Goal: Task Accomplishment & Management: Use online tool/utility

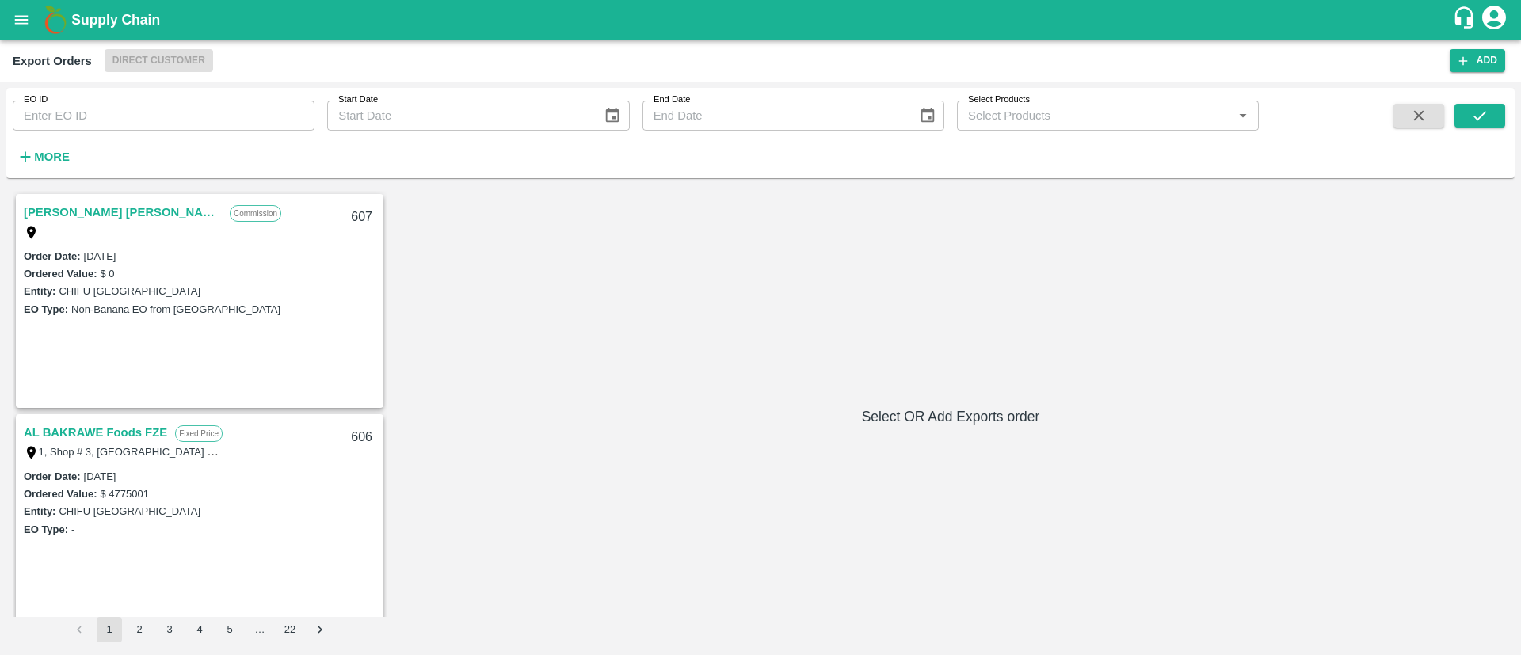
click at [43, 21] on img at bounding box center [56, 20] width 32 height 32
click at [29, 18] on icon "open drawer" at bounding box center [21, 19] width 17 height 17
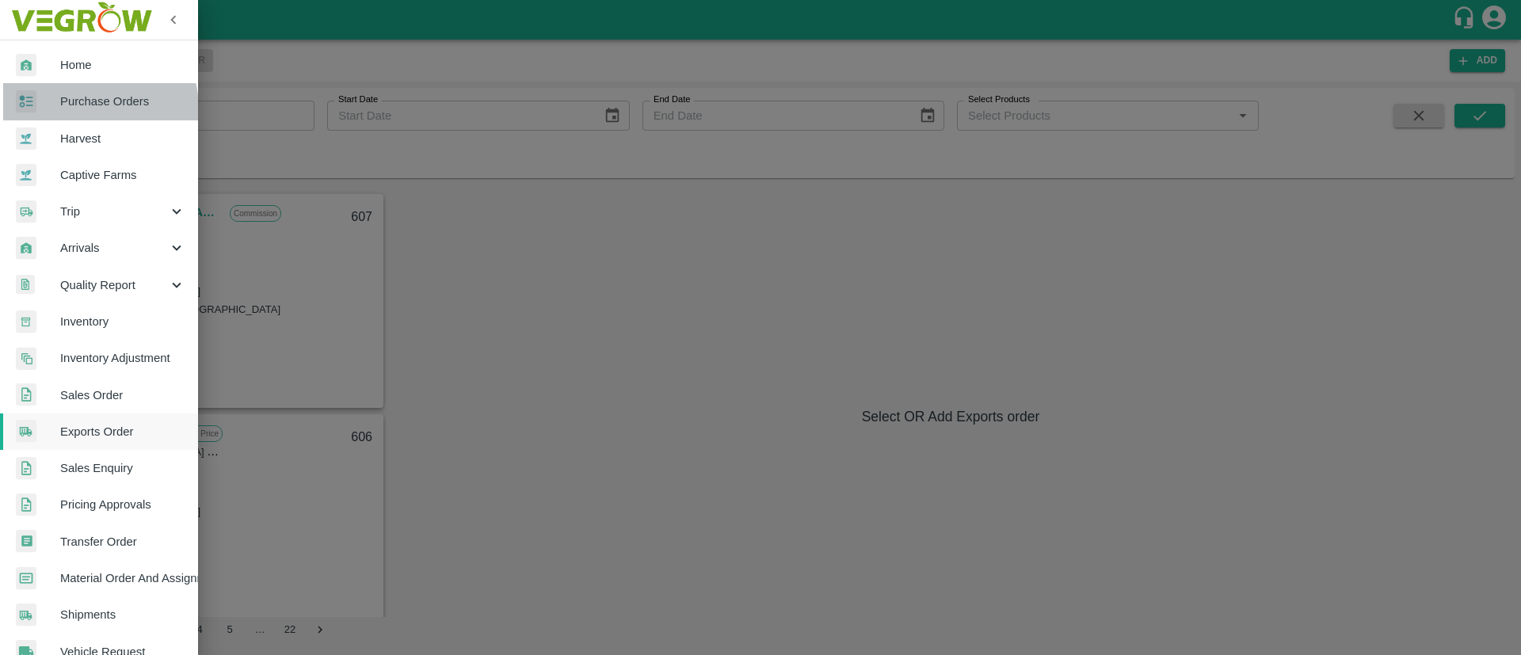
click at [90, 109] on span "Purchase Orders" at bounding box center [122, 101] width 125 height 17
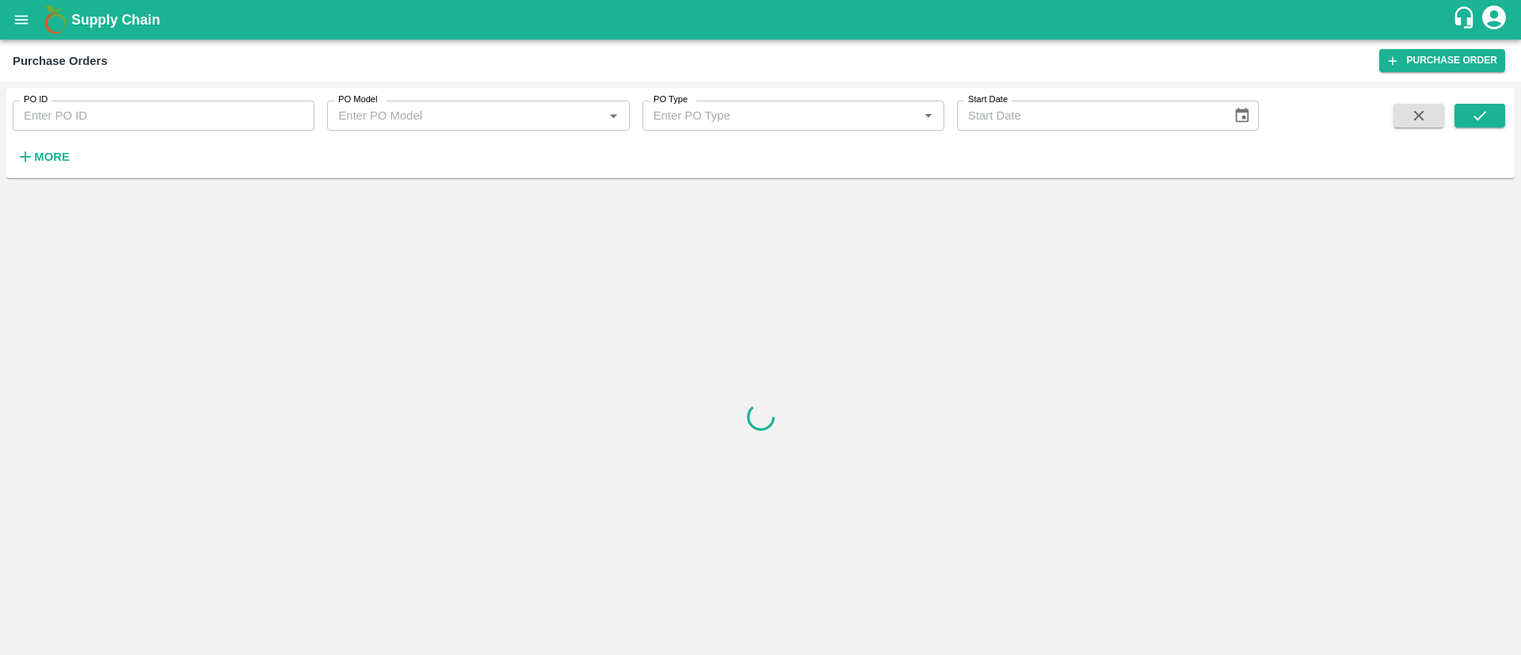
click at [105, 101] on input "PO ID" at bounding box center [164, 116] width 302 height 30
paste input "178365"
type input "178365"
click at [1476, 123] on icon "submit" at bounding box center [1479, 115] width 17 height 17
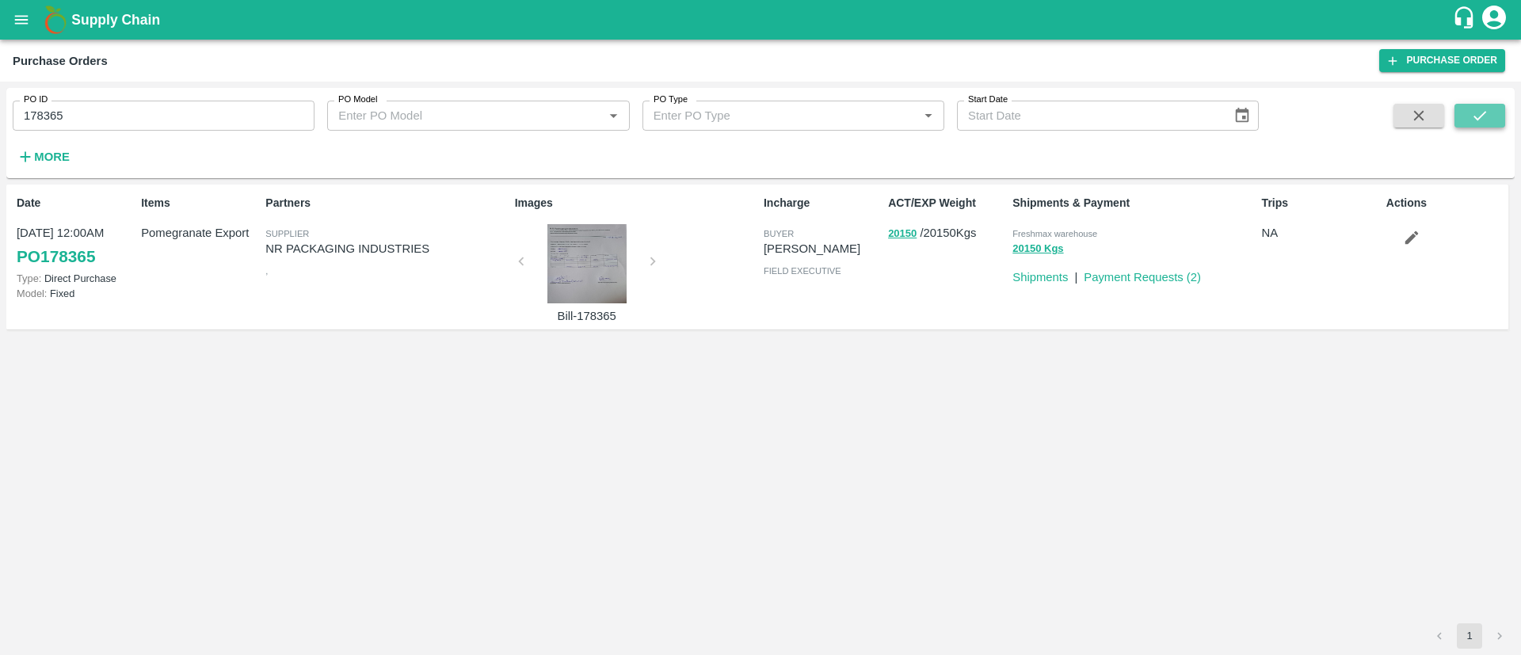
click at [1476, 123] on icon "submit" at bounding box center [1479, 115] width 17 height 17
click at [71, 264] on link "PO 178365" at bounding box center [56, 256] width 78 height 29
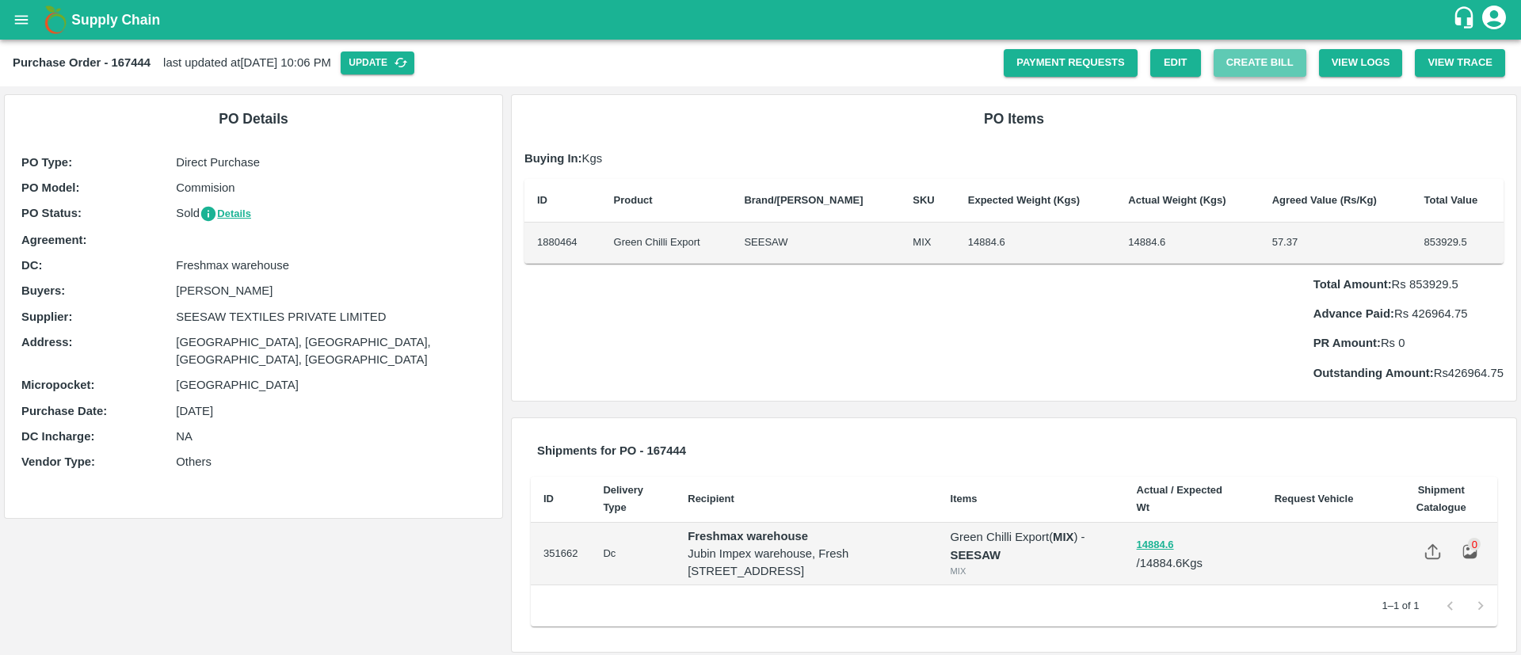
click at [1237, 65] on button "Create Bill" at bounding box center [1260, 63] width 93 height 28
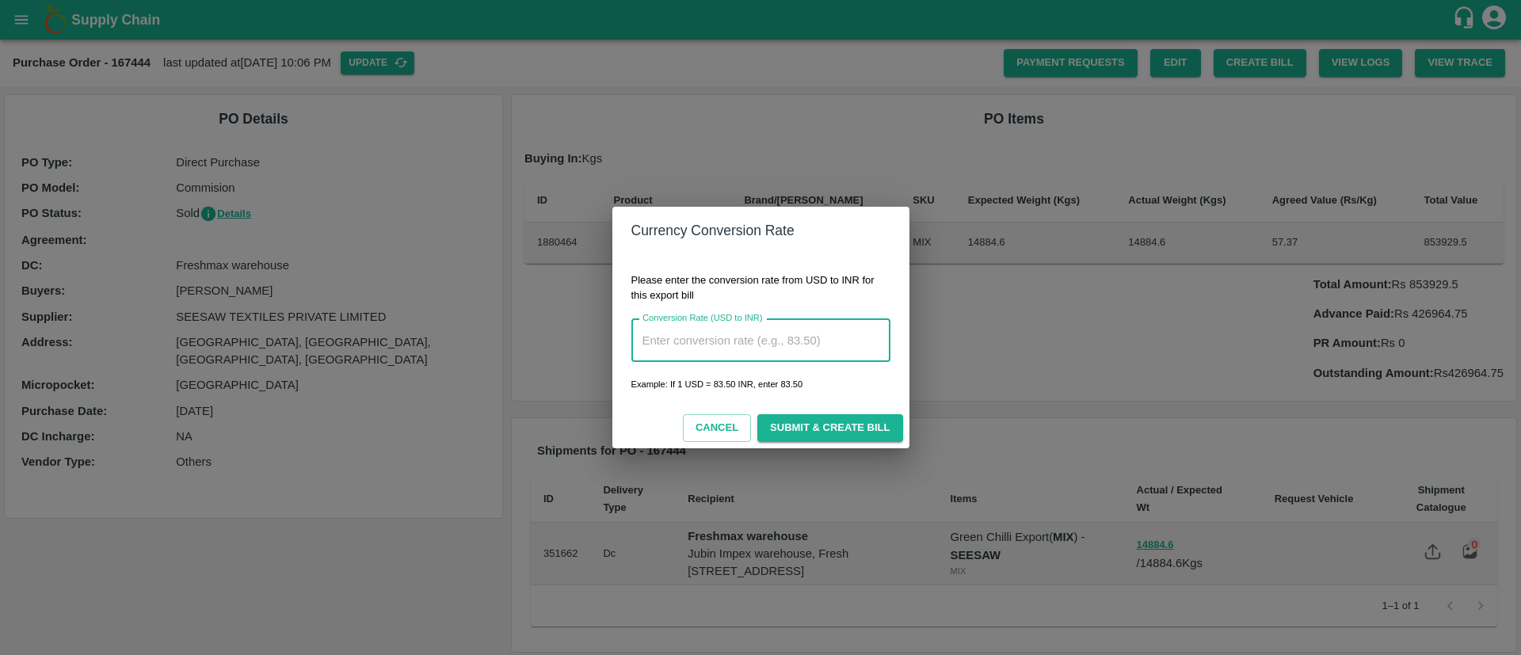
click at [766, 337] on input "Conversion Rate (USD to INR)" at bounding box center [760, 340] width 259 height 43
type input "87"
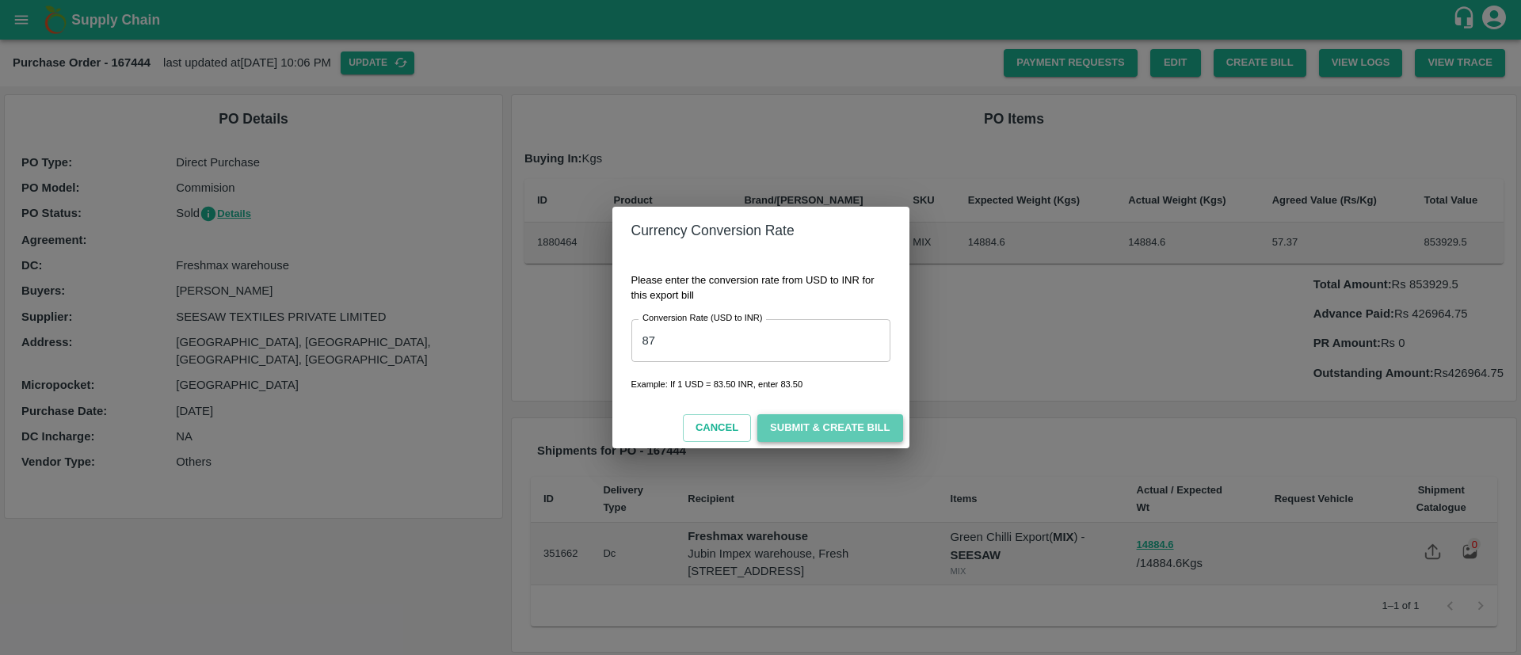
click at [786, 421] on button "Submit & Create Bill" at bounding box center [829, 428] width 145 height 28
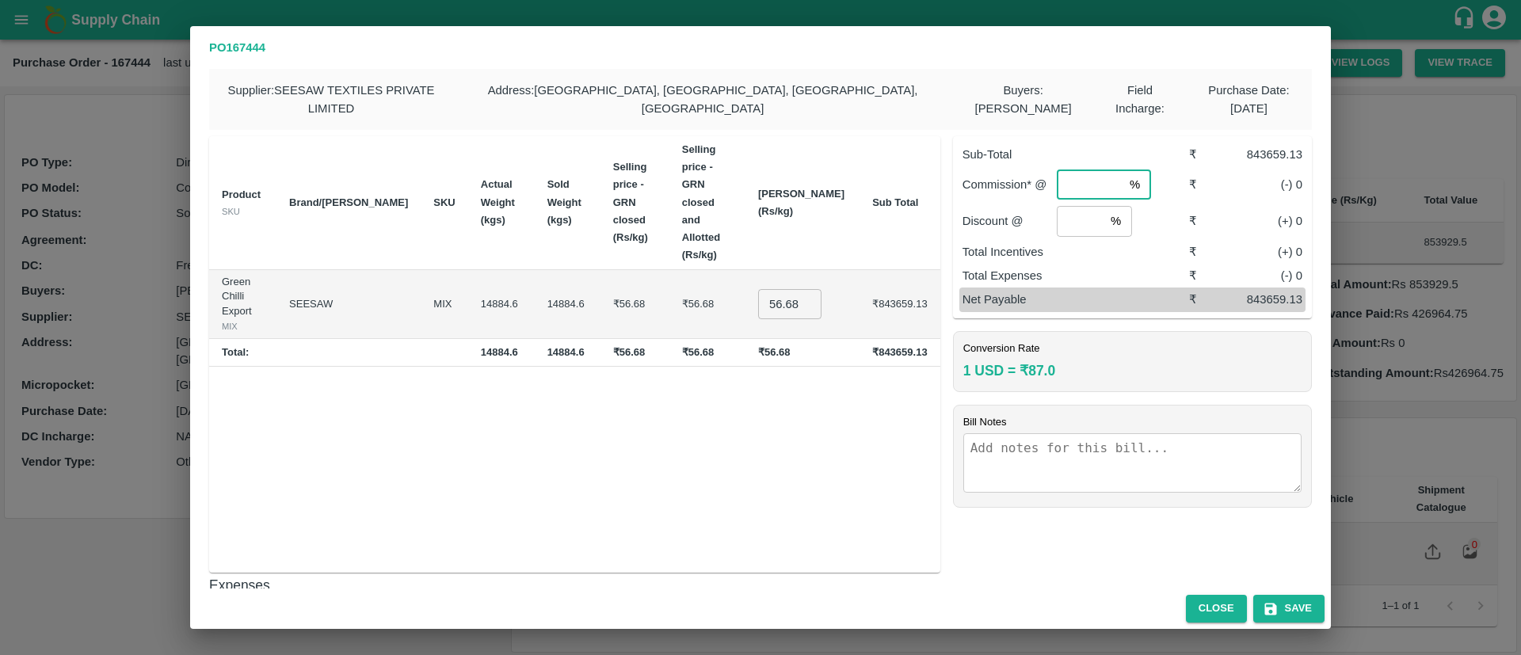
click at [1096, 176] on input "number" at bounding box center [1090, 185] width 67 height 30
type input "5"
click at [1069, 216] on input "number" at bounding box center [1081, 221] width 48 height 30
type input "0"
click at [1126, 292] on p "Net Payable" at bounding box center [1075, 299] width 227 height 17
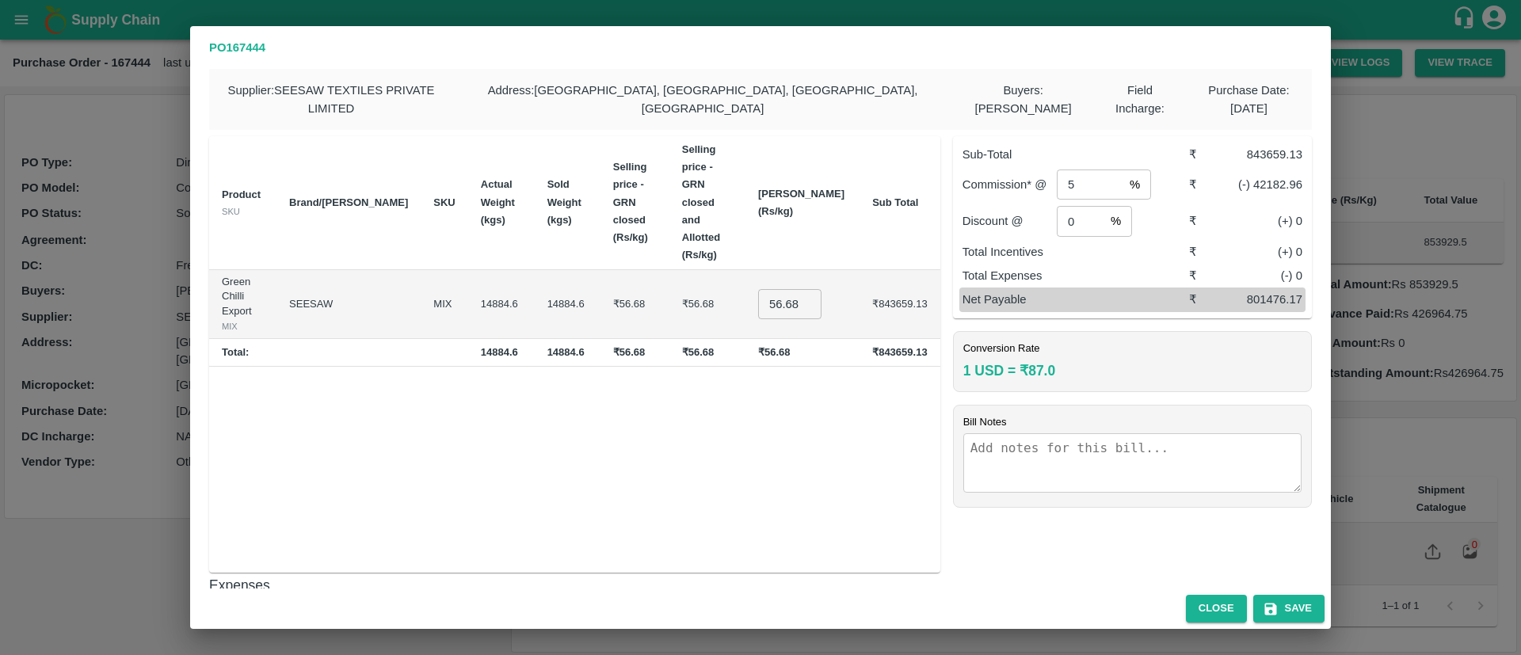
scroll to position [104, 0]
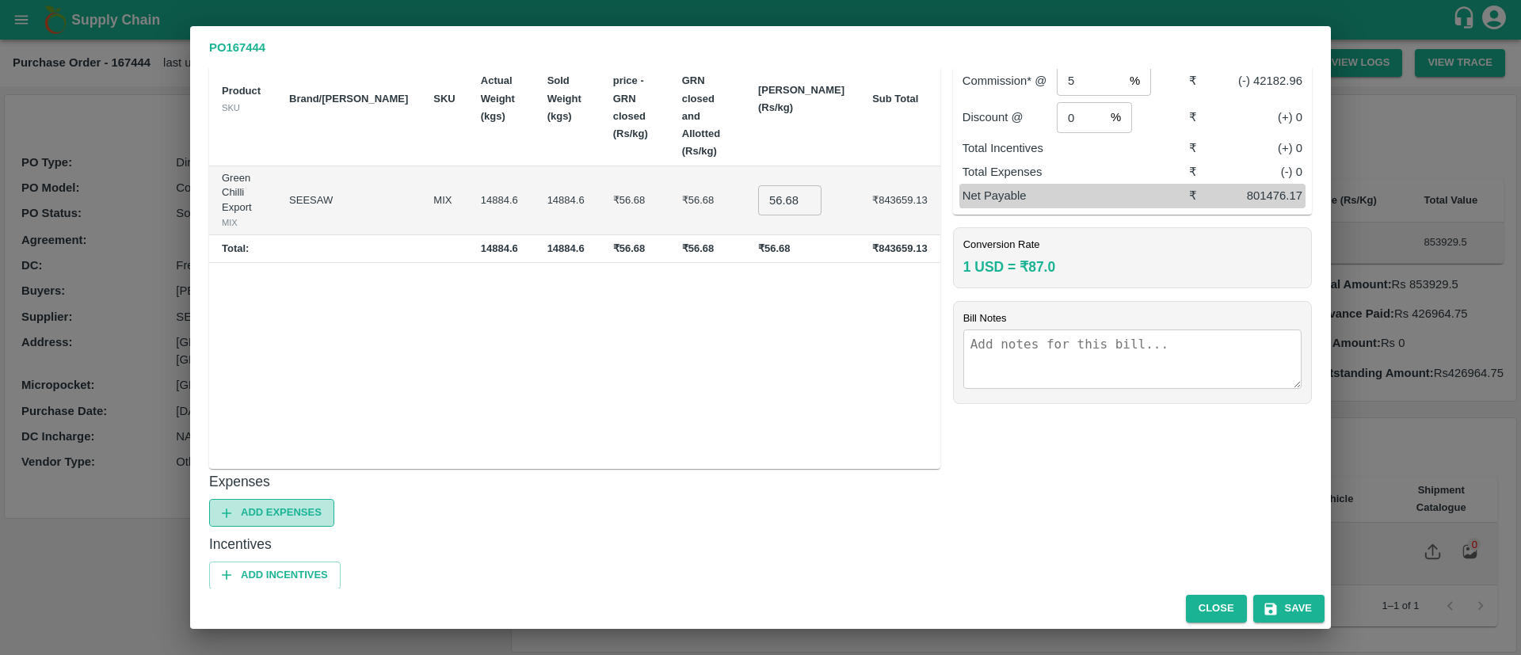
click at [265, 499] on button "Add Expenses" at bounding box center [271, 513] width 125 height 28
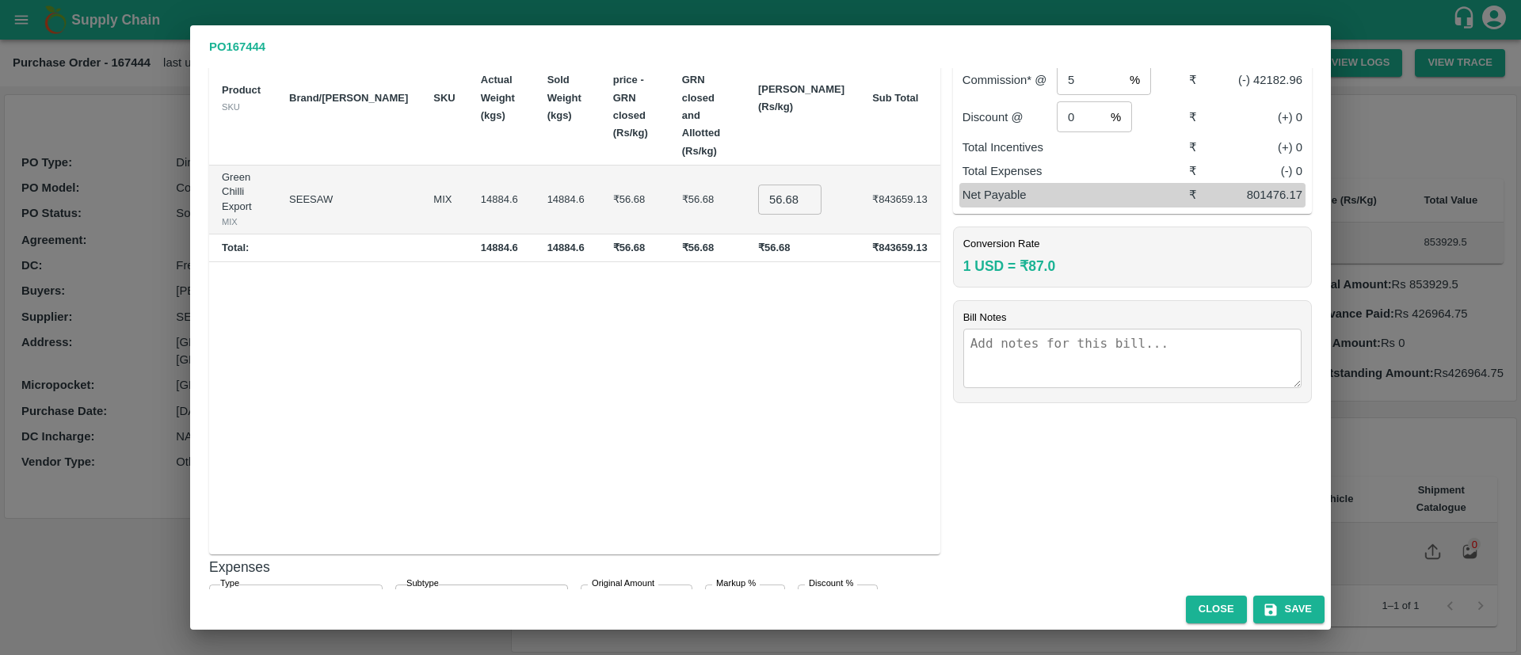
scroll to position [257, 0]
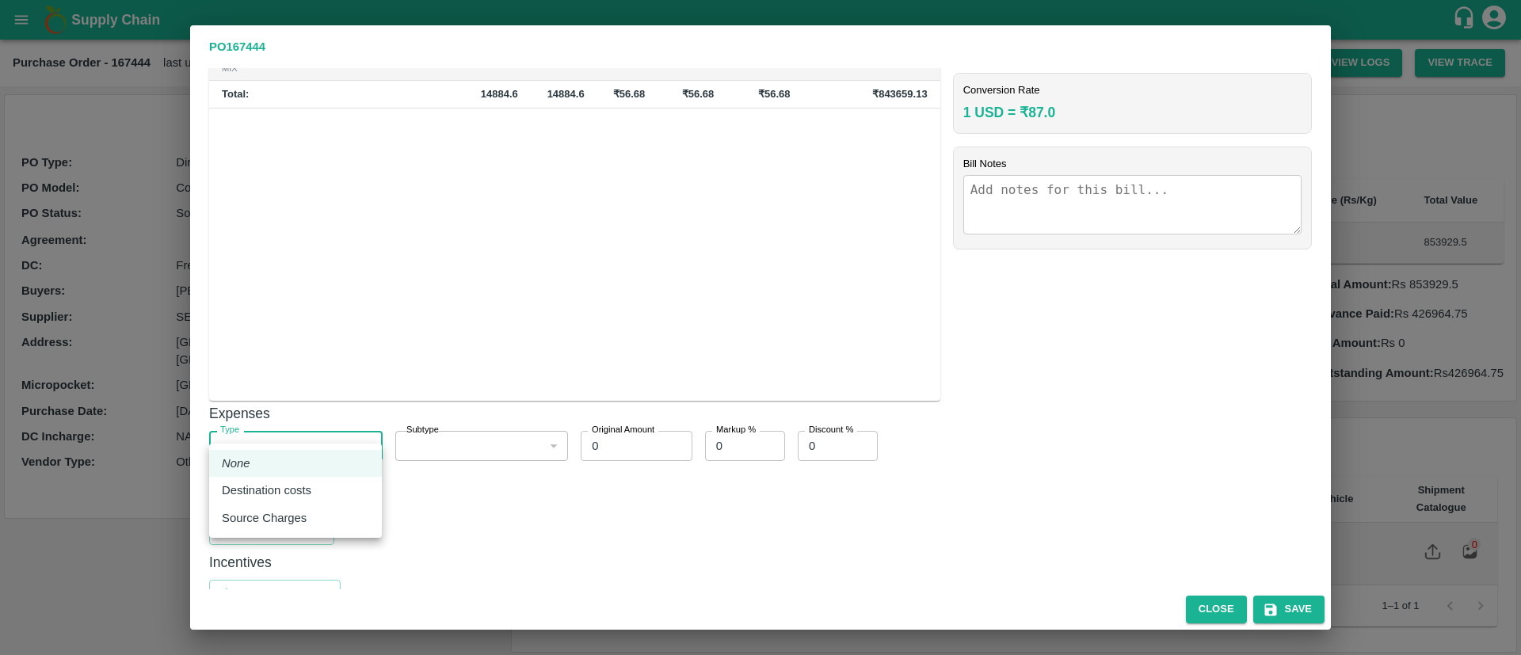
click at [349, 435] on body "Supply Chain Purchase Order - 167444 last updated at 07 Oct 2025, 10:06 PM Upda…" at bounding box center [760, 327] width 1521 height 655
click at [330, 493] on div "Destination costs" at bounding box center [295, 490] width 147 height 17
type input "2"
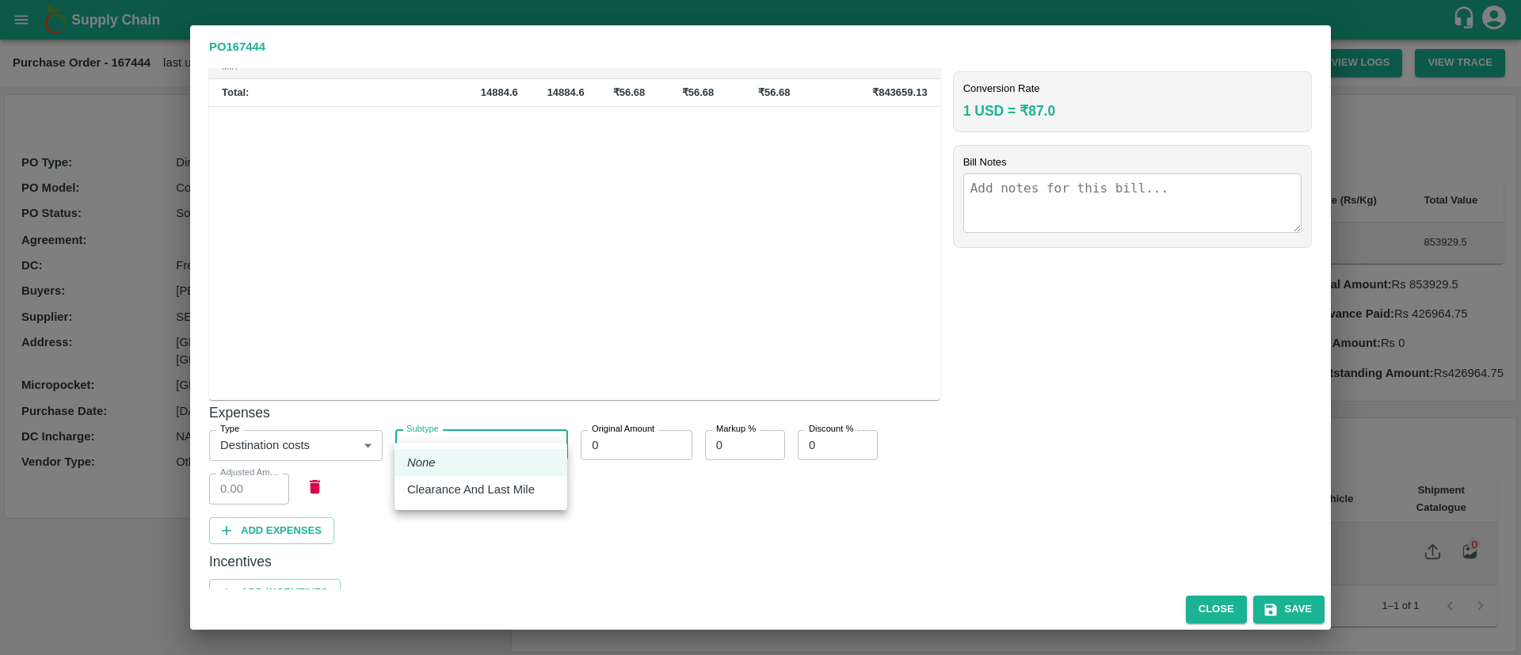
click at [480, 432] on body "Supply Chain Purchase Order - 167444 last updated at 07 Oct 2025, 10:06 PM Upda…" at bounding box center [760, 327] width 1521 height 655
click at [493, 493] on p "Clearance And Last Mile" at bounding box center [471, 489] width 128 height 17
type input "10"
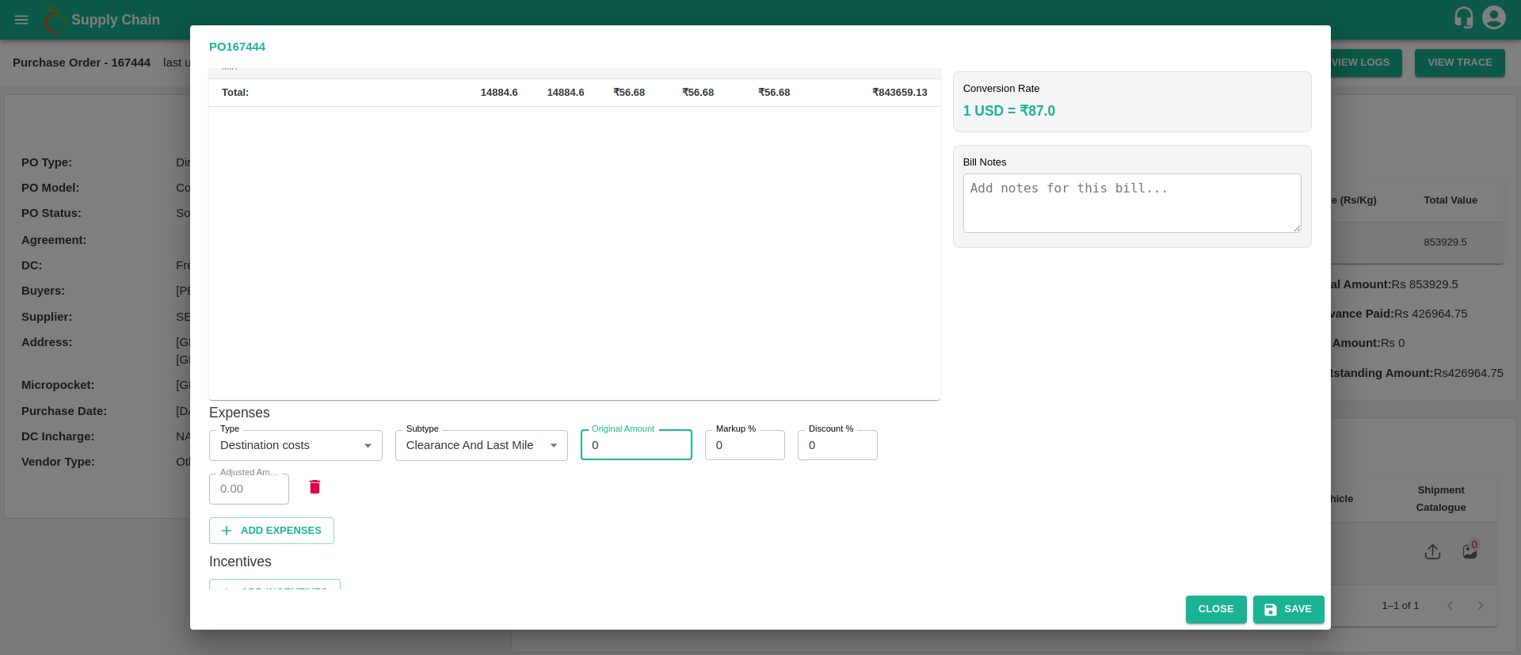
click at [629, 434] on input "0" at bounding box center [636, 445] width 111 height 30
type input "0"
click at [298, 517] on button "Add Expenses" at bounding box center [271, 531] width 125 height 28
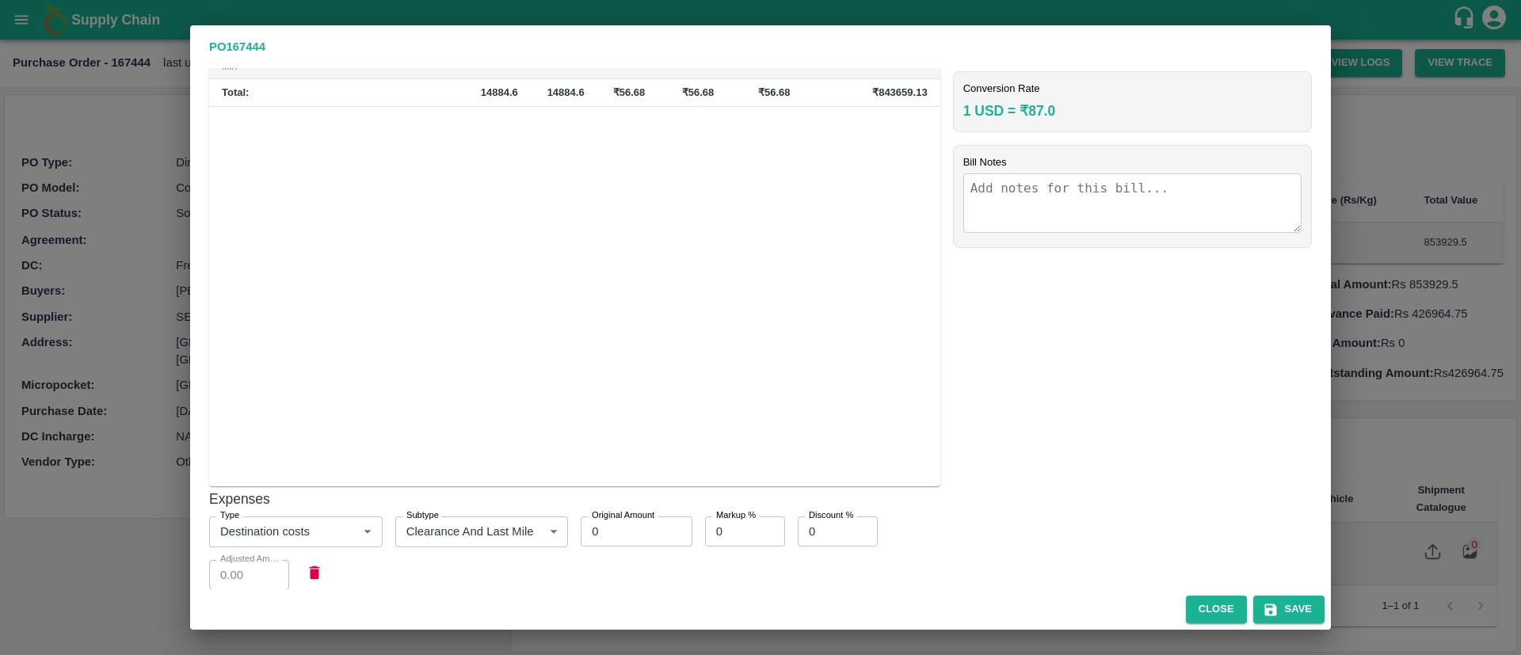
scroll to position [431, 0]
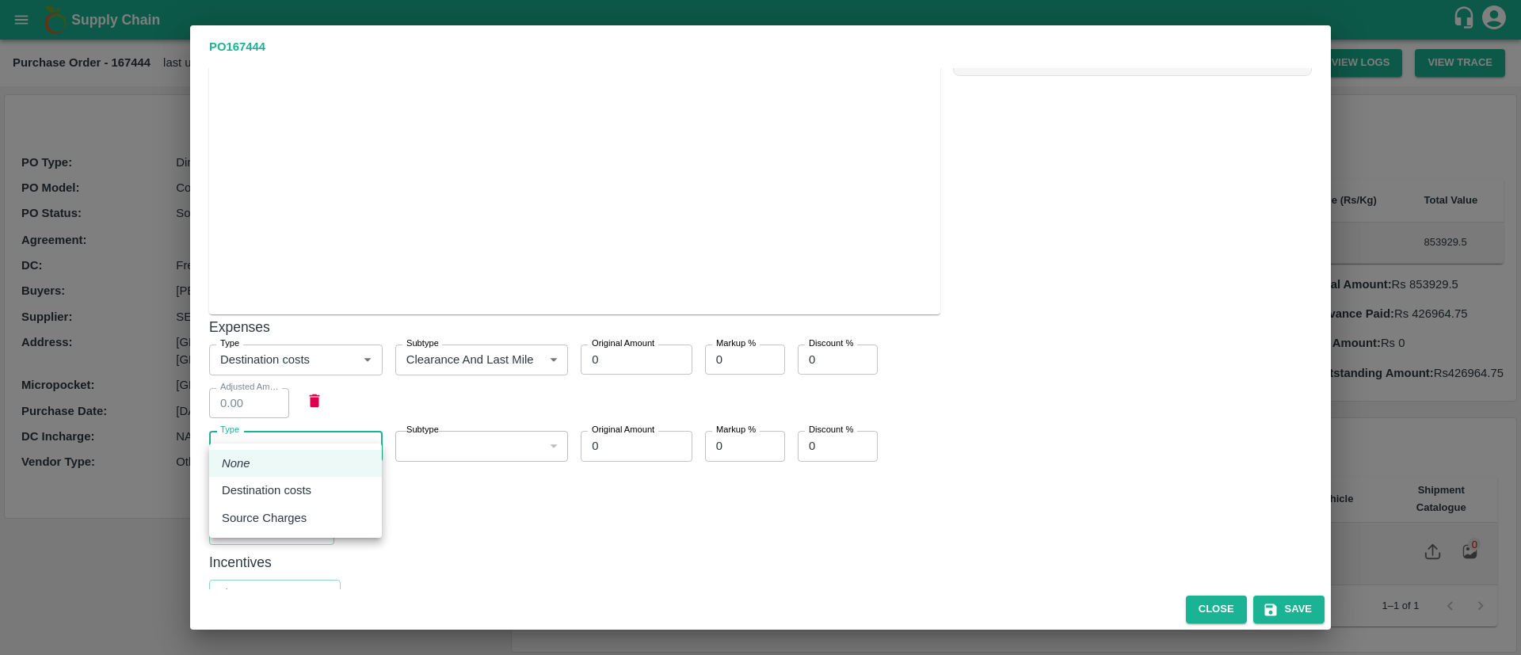
click at [334, 425] on body "Supply Chain Purchase Order - 167444 last updated at 07 Oct 2025, 10:06 PM Upda…" at bounding box center [760, 327] width 1521 height 655
click at [342, 528] on li "Source Charges" at bounding box center [295, 518] width 173 height 27
type input "1"
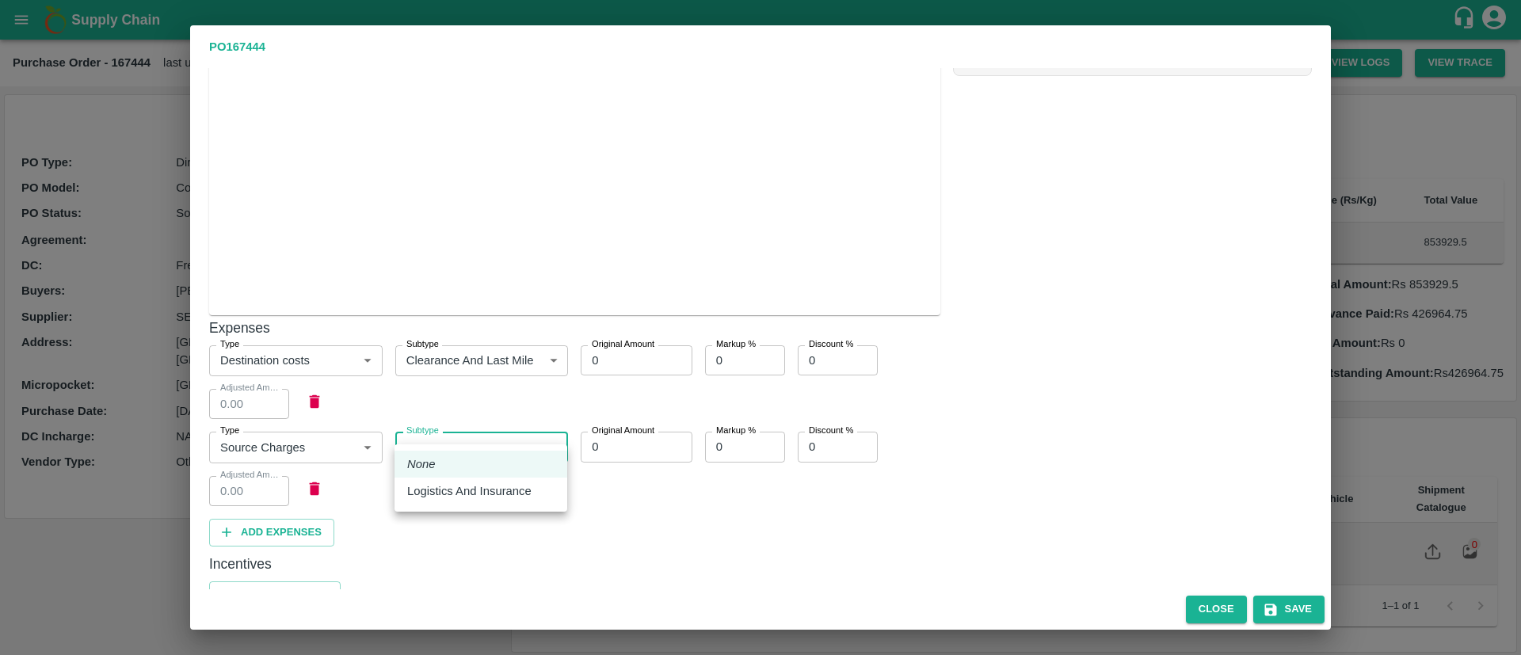
click at [523, 436] on body "Supply Chain Purchase Order - 167444 last updated at 07 Oct 2025, 10:06 PM Upda…" at bounding box center [760, 327] width 1521 height 655
click at [524, 485] on p "Logistics And Insurance" at bounding box center [469, 490] width 124 height 17
type input "9"
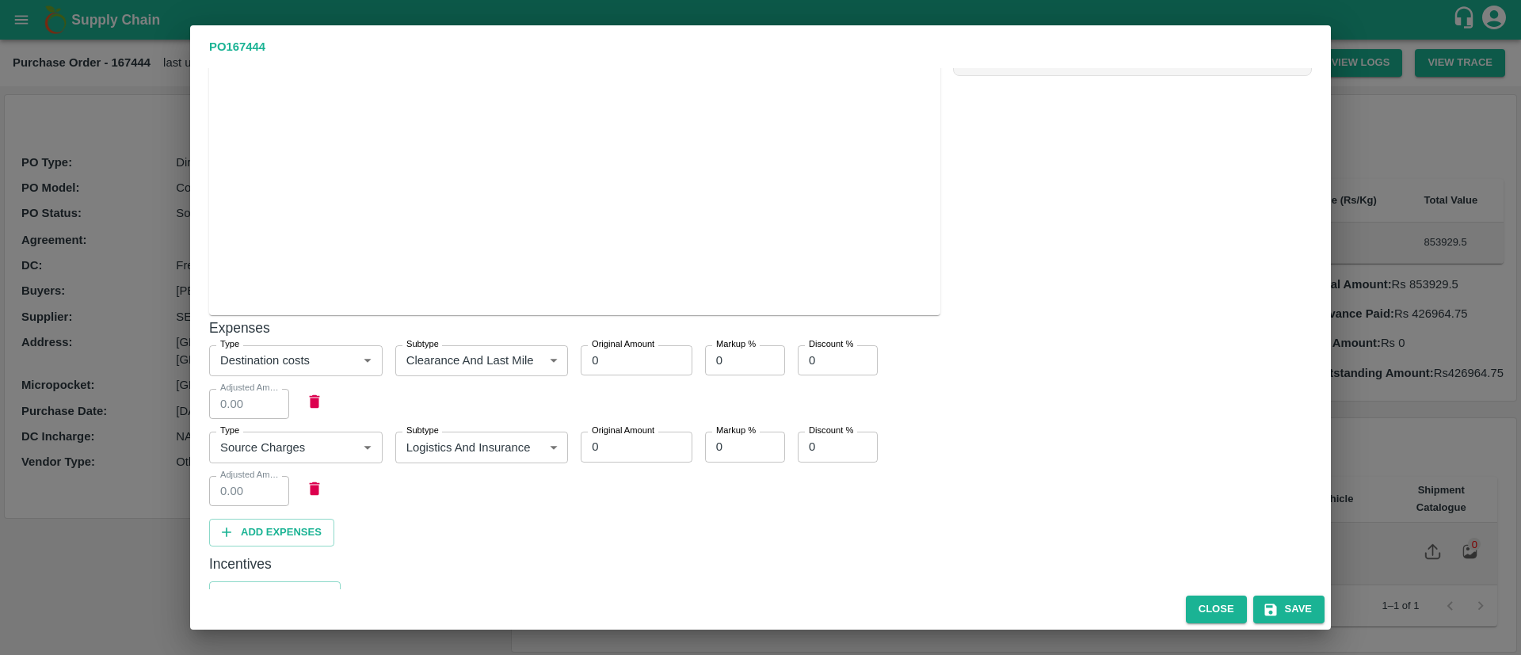
click at [608, 494] on div "Supplier : SEESAW TEXTILES PRIVATE LIMITED Address : goregaon, mumbai, mumbai, …" at bounding box center [760, 328] width 1141 height 521
click at [285, 580] on button "Add Incentives" at bounding box center [274, 594] width 131 height 28
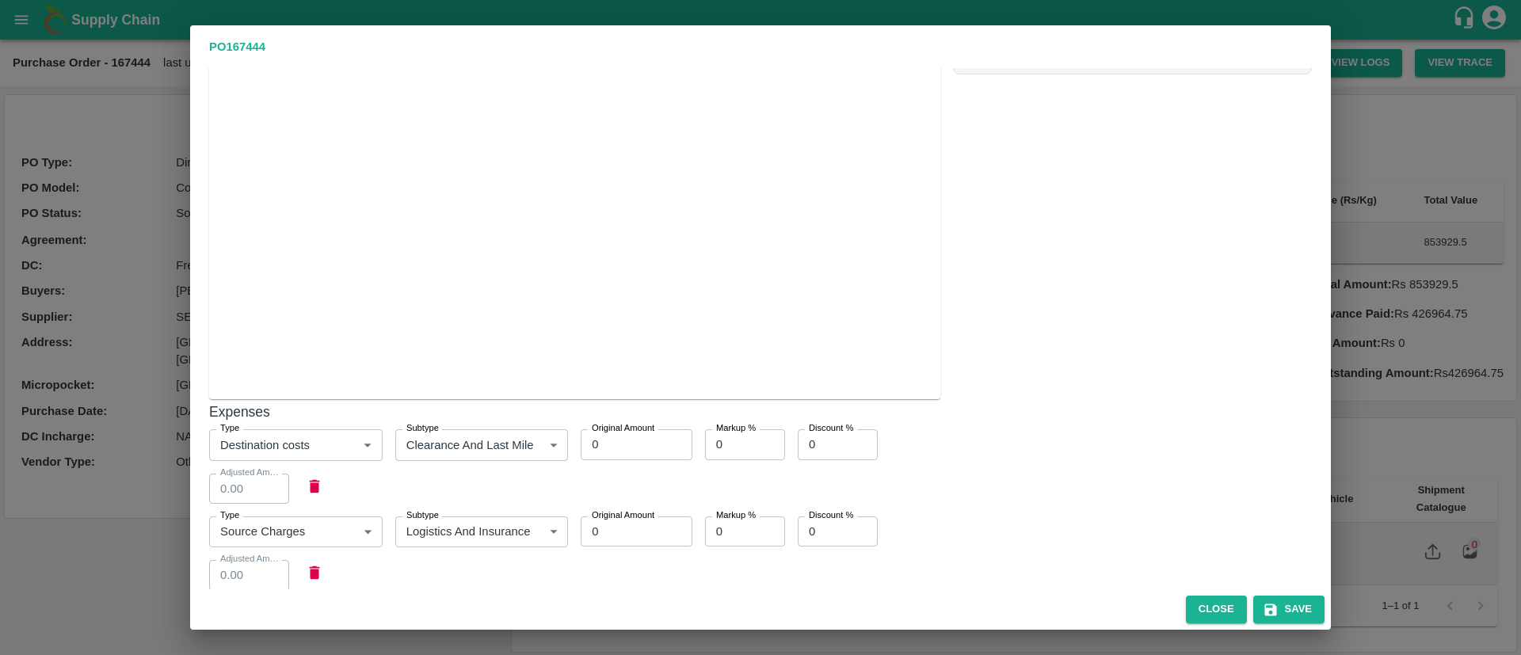
scroll to position [604, 0]
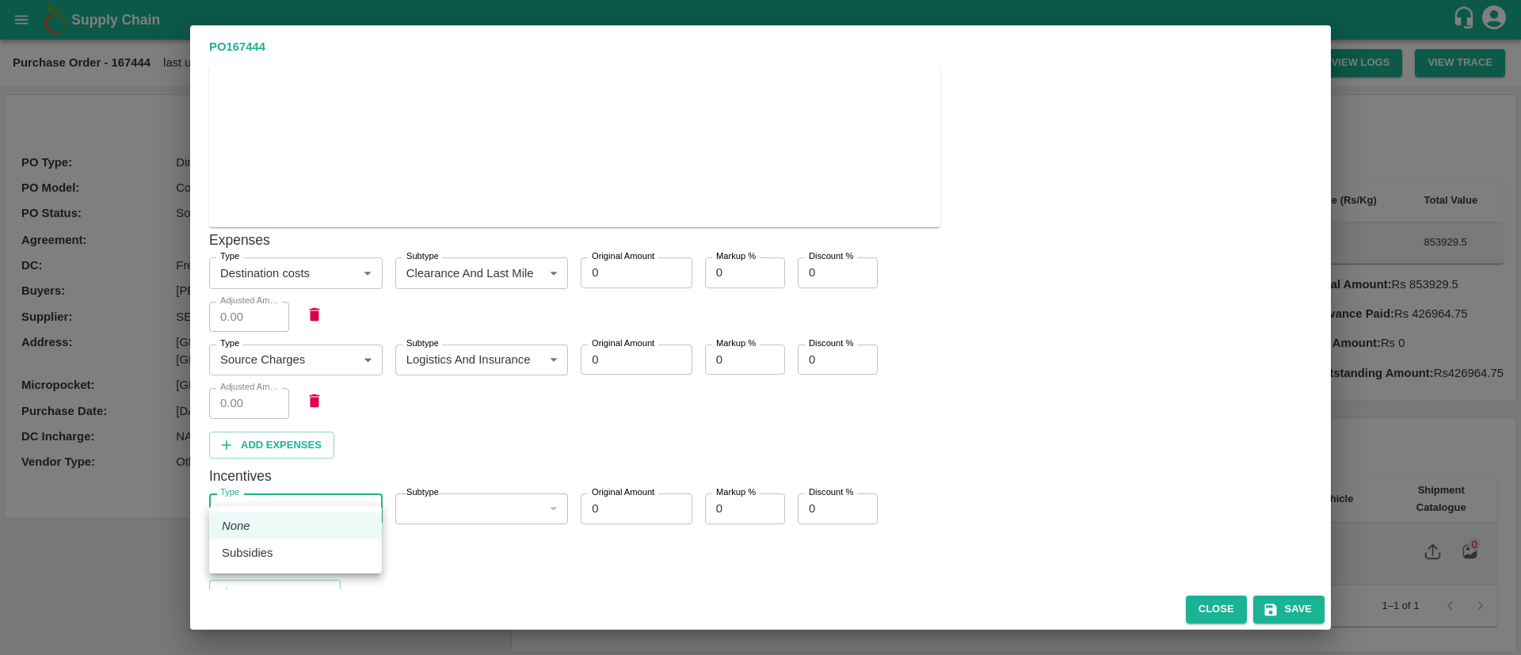
click at [313, 496] on body "Supply Chain Purchase Order - 167444 last updated at 07 Oct 2025, 10:06 PM Upda…" at bounding box center [760, 327] width 1521 height 655
click at [299, 540] on li "Subsidies" at bounding box center [295, 552] width 173 height 27
type input "1"
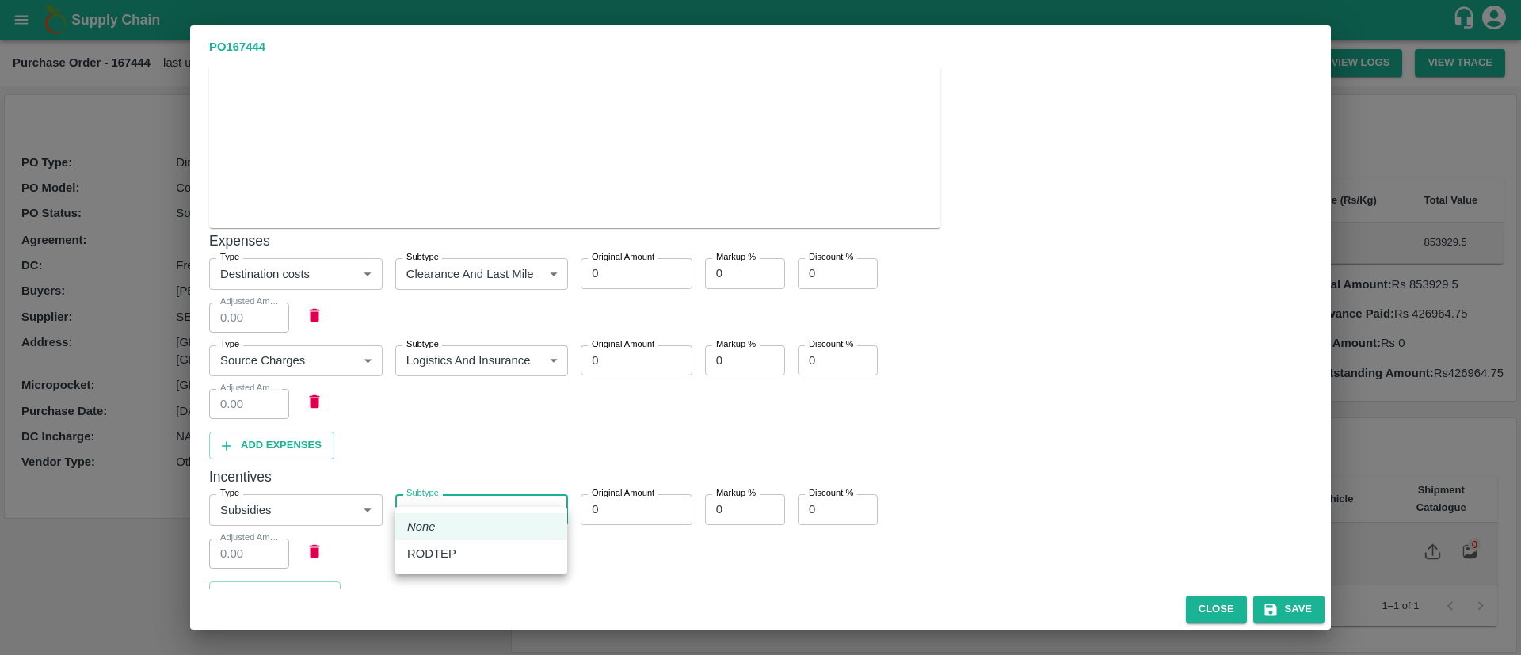
click at [446, 497] on body "Supply Chain Purchase Order - 167444 last updated at 07 Oct 2025, 10:06 PM Upda…" at bounding box center [760, 327] width 1521 height 655
click at [466, 545] on div "RODTEP" at bounding box center [480, 553] width 147 height 17
type input "1"
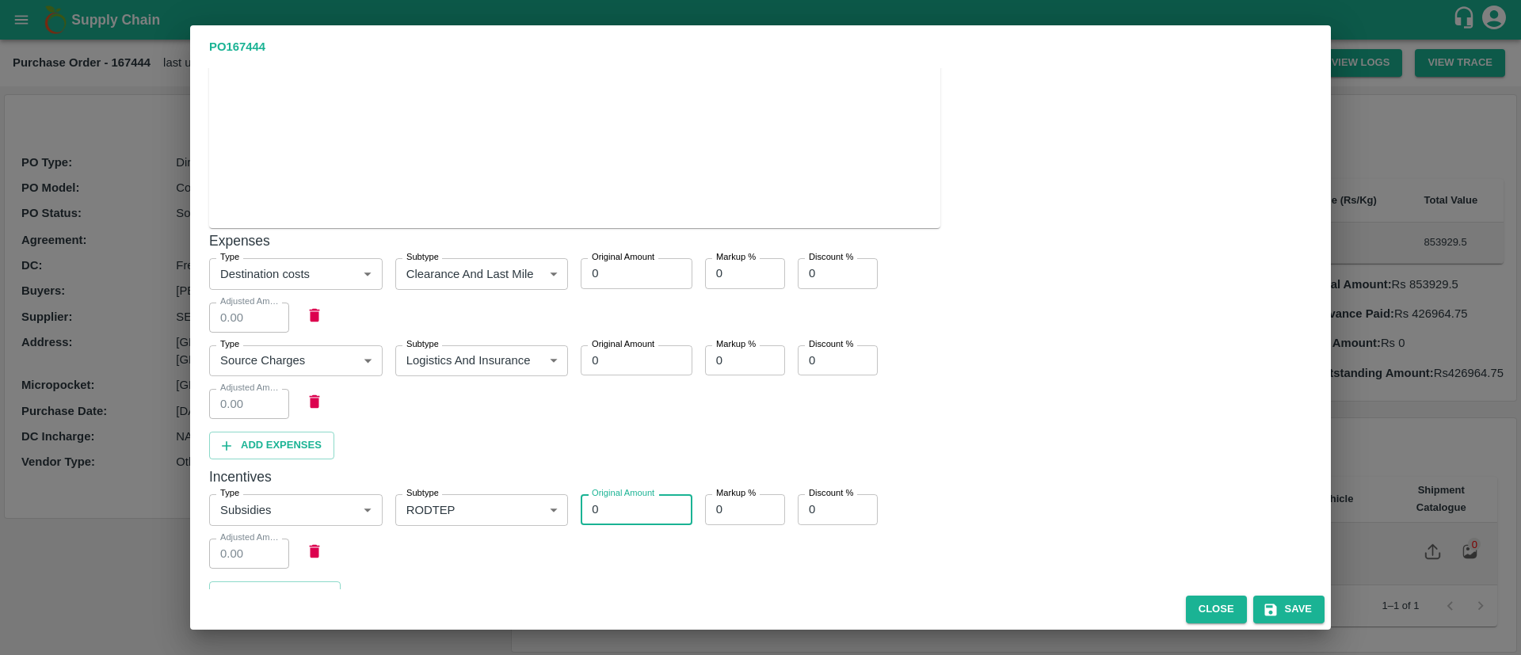
click at [631, 494] on input "0" at bounding box center [636, 509] width 111 height 30
click at [631, 532] on div "Type Subsidies 1 Type Subtype RODTEP 1 Subtype Original Amount 0 Original Amoun…" at bounding box center [568, 525] width 744 height 87
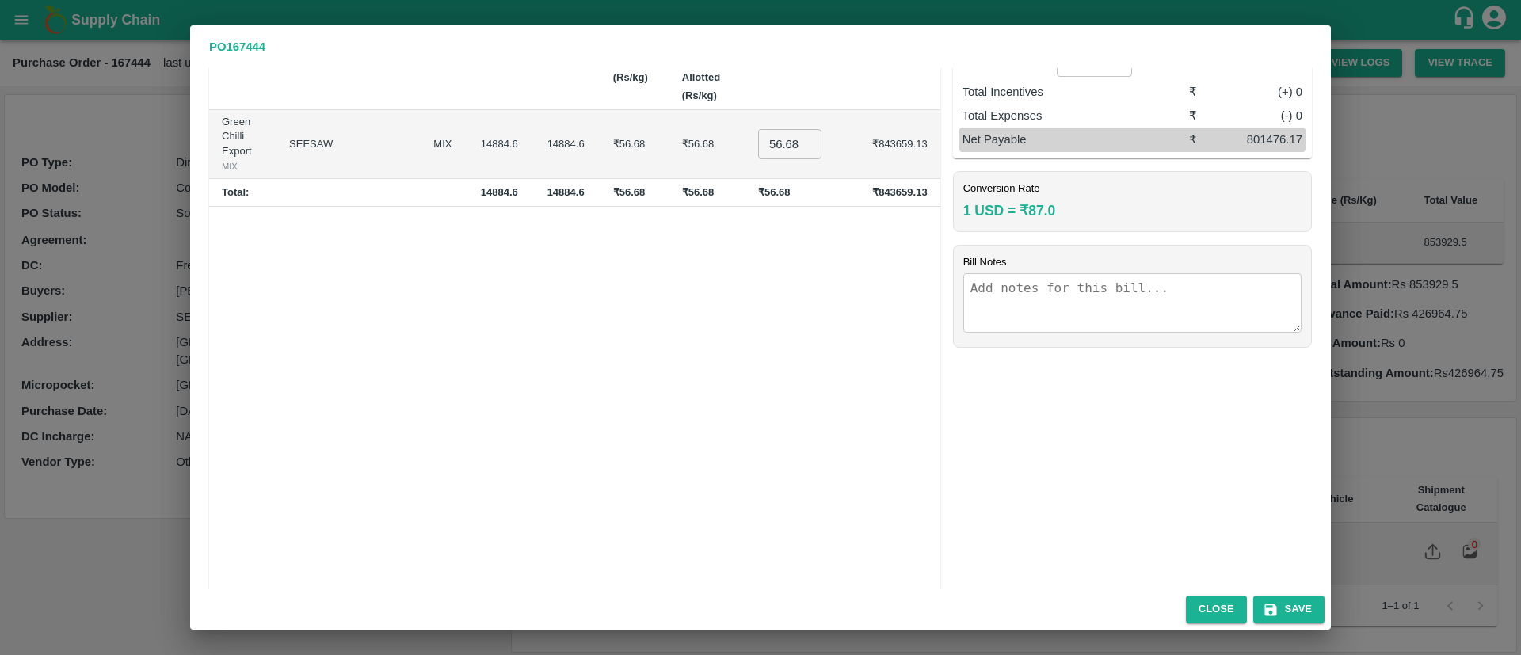
scroll to position [0, 0]
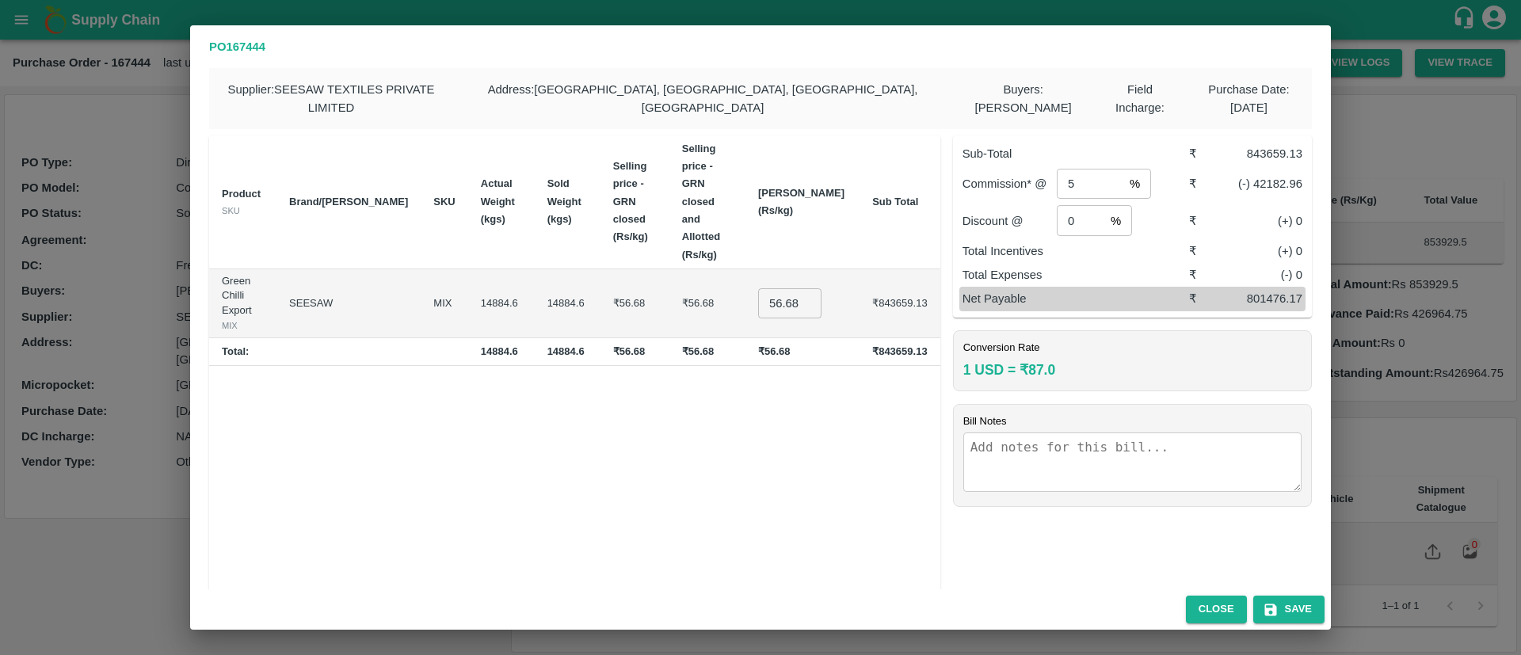
click at [1380, 285] on div "PO 167444 Supplier : SEESAW TEXTILES PRIVATE LIMITED Address : goregaon, mumbai…" at bounding box center [760, 327] width 1521 height 655
